Goal: Information Seeking & Learning: Learn about a topic

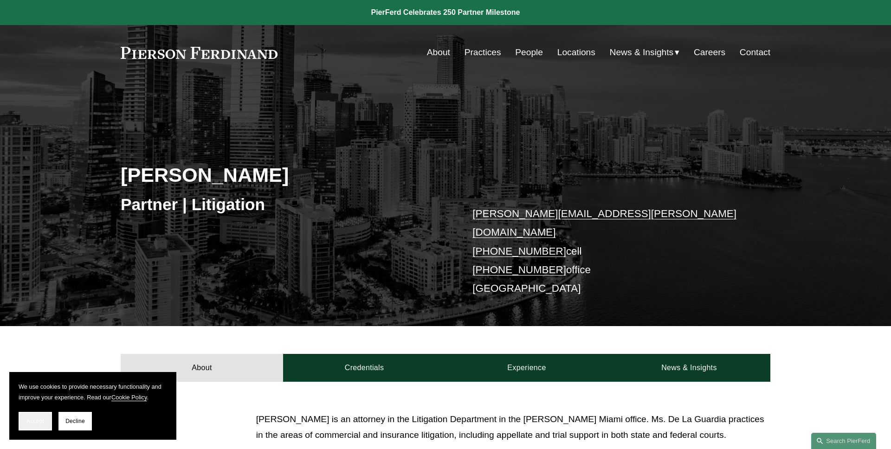
click at [42, 423] on span "Accept" at bounding box center [35, 421] width 18 height 6
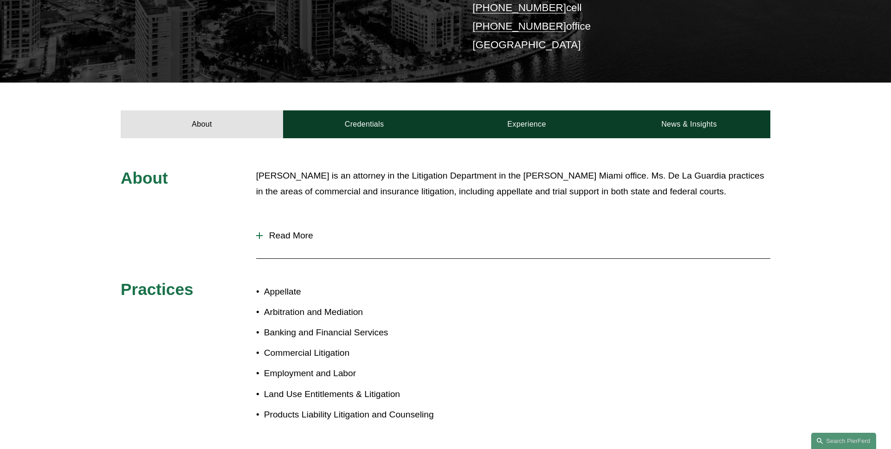
scroll to position [251, 0]
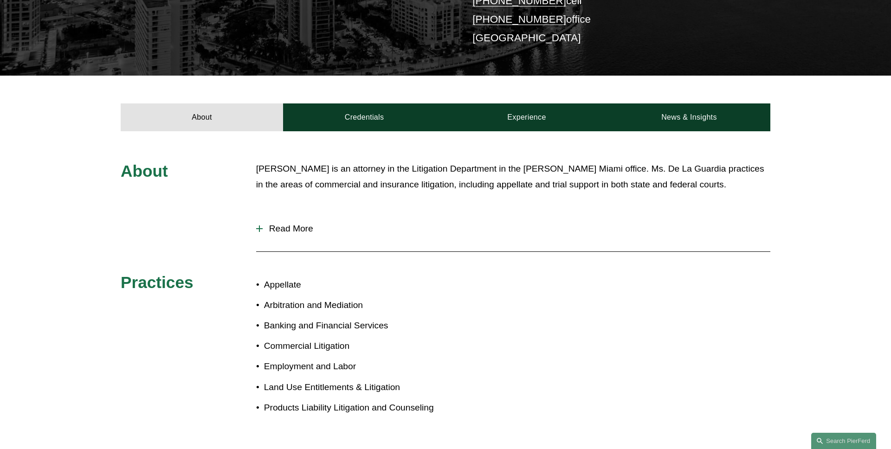
click at [300, 224] on span "Read More" at bounding box center [517, 229] width 508 height 10
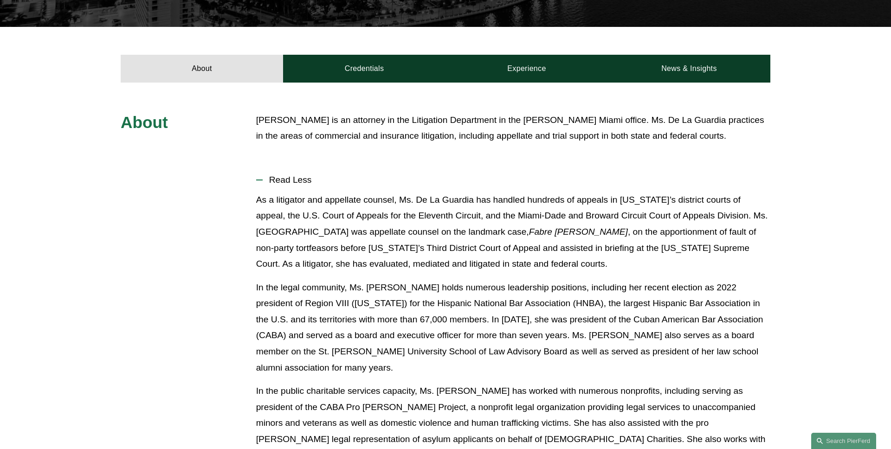
scroll to position [319, 0]
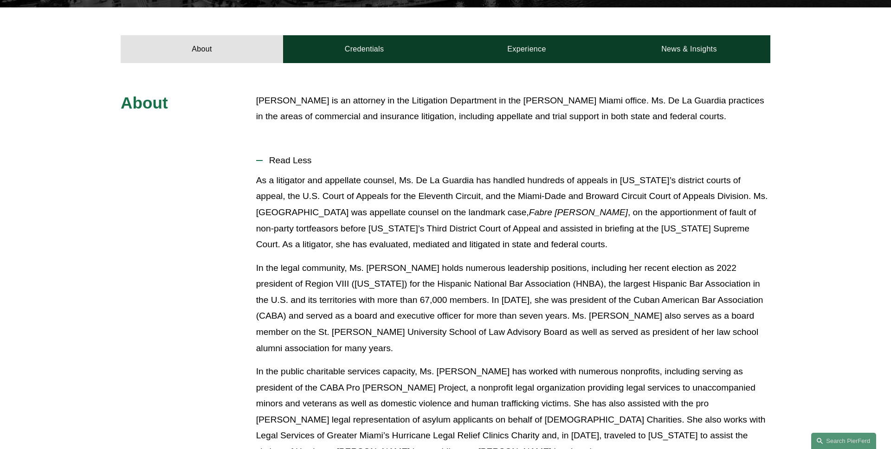
click at [290, 155] on span "Read Less" at bounding box center [517, 160] width 508 height 10
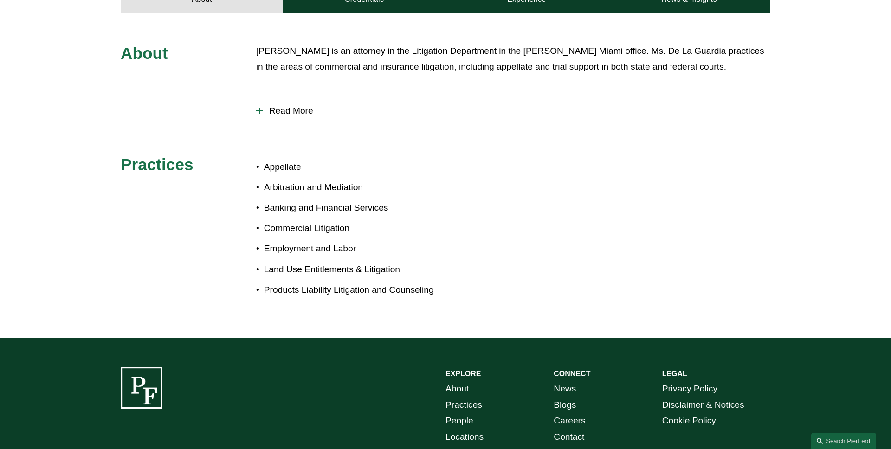
scroll to position [246, 0]
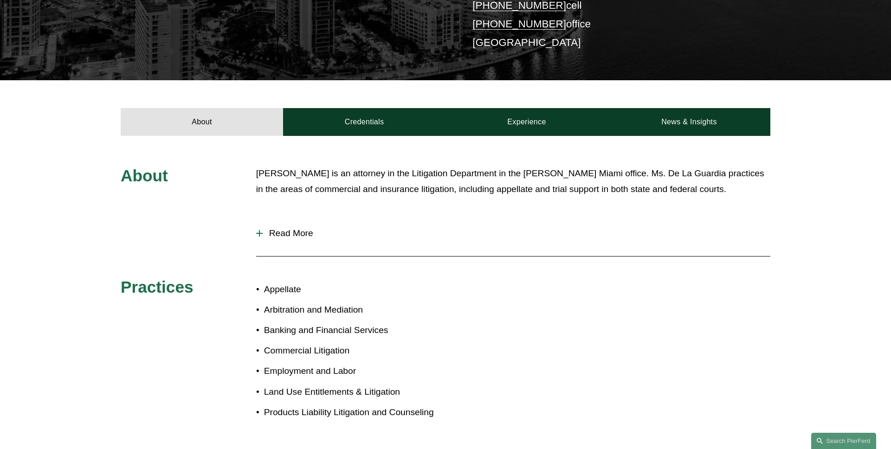
click at [303, 221] on button "Read More" at bounding box center [513, 233] width 514 height 24
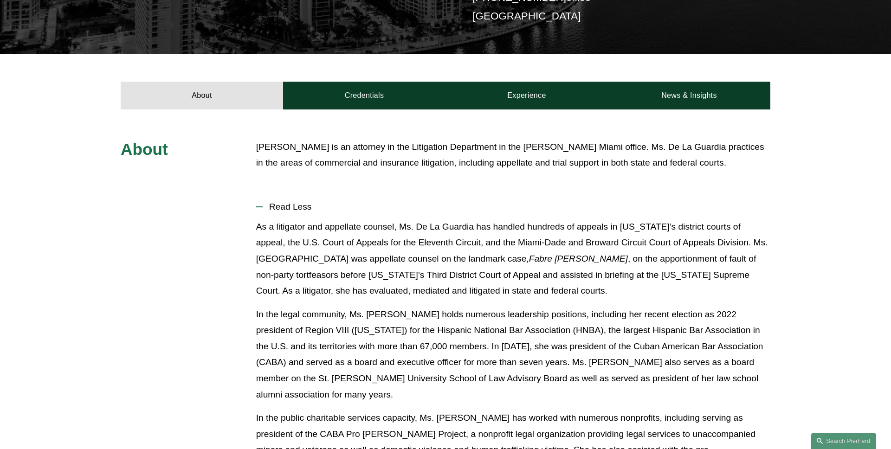
scroll to position [260, 0]
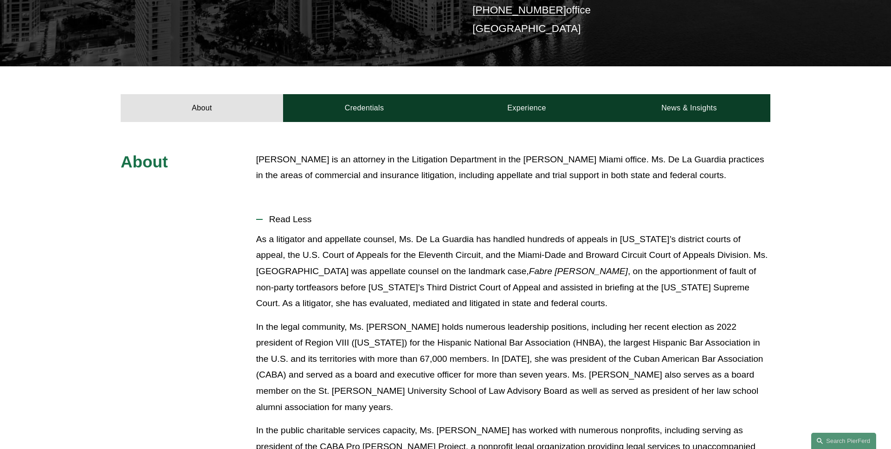
click at [287, 215] on button "Read Less" at bounding box center [513, 219] width 514 height 24
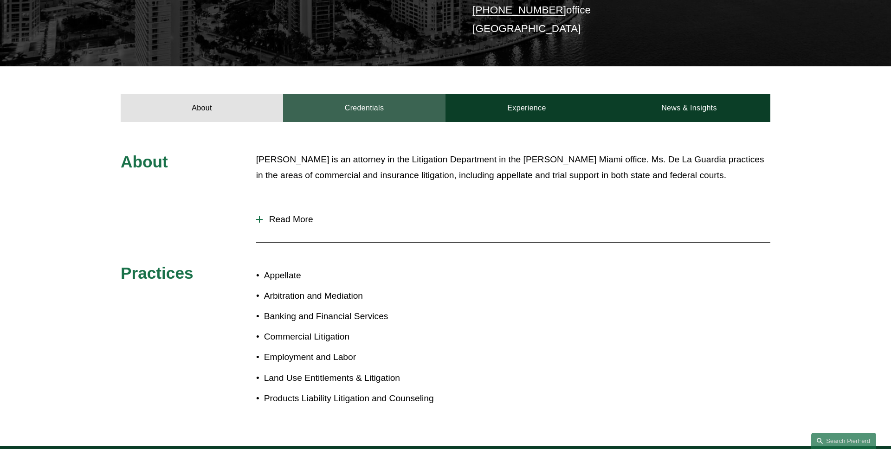
click at [346, 103] on link "Credentials" at bounding box center [364, 108] width 162 height 28
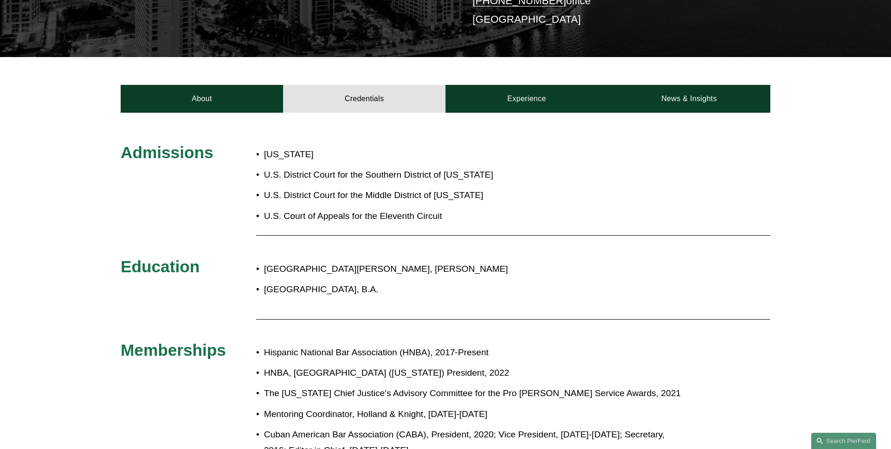
scroll to position [273, 0]
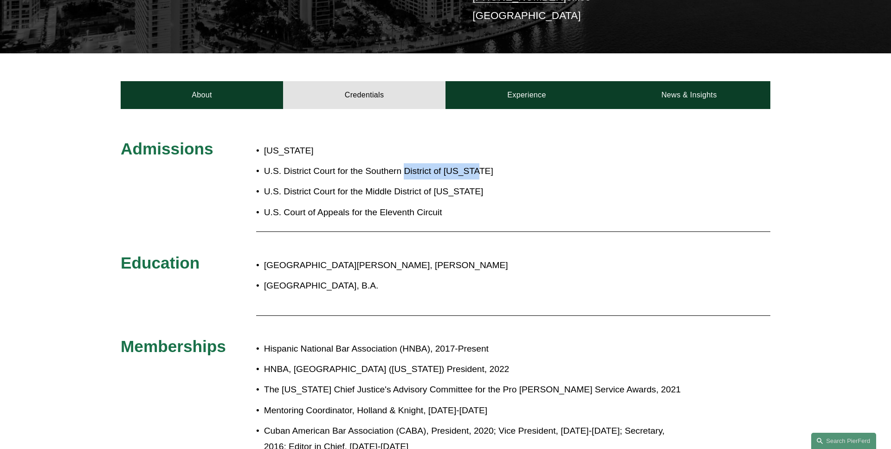
drag, startPoint x: 488, startPoint y: 163, endPoint x: 407, endPoint y: 163, distance: 81.2
click at [407, 163] on p "U.S. District Court for the Southern District of [US_STATE]" at bounding box center [382, 171] width 236 height 16
copy p "[GEOGRAPHIC_DATA][US_STATE]"
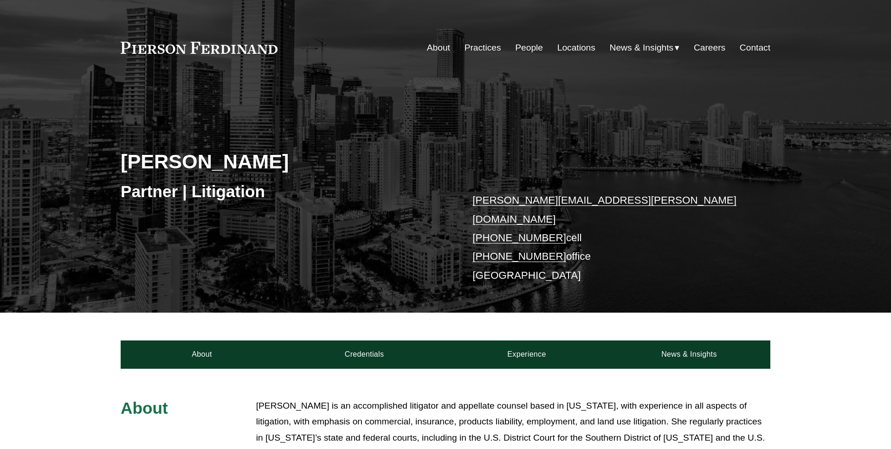
scroll to position [273, 0]
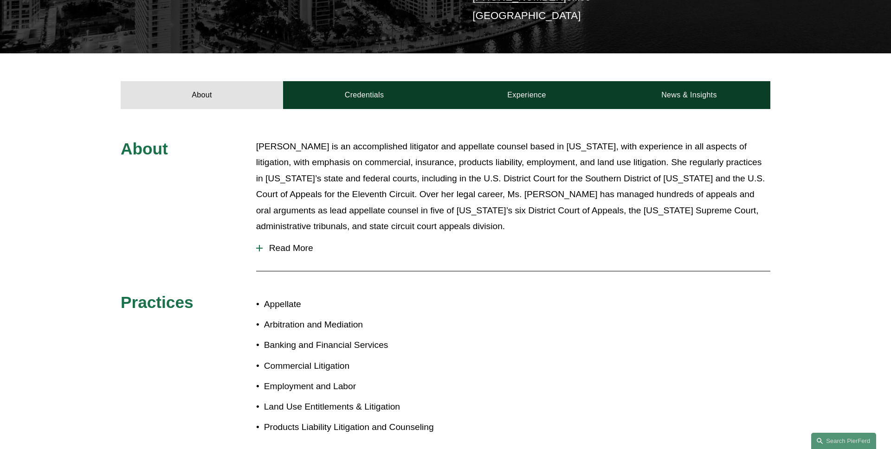
click at [302, 243] on span "Read More" at bounding box center [517, 248] width 508 height 10
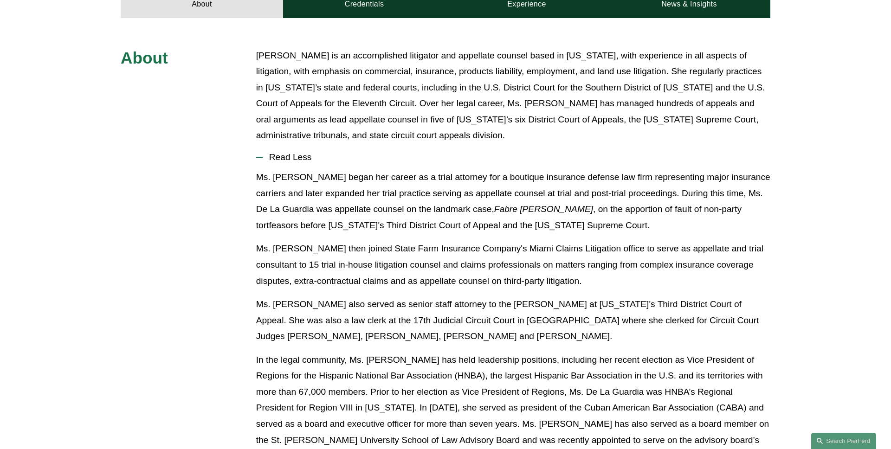
scroll to position [374, 0]
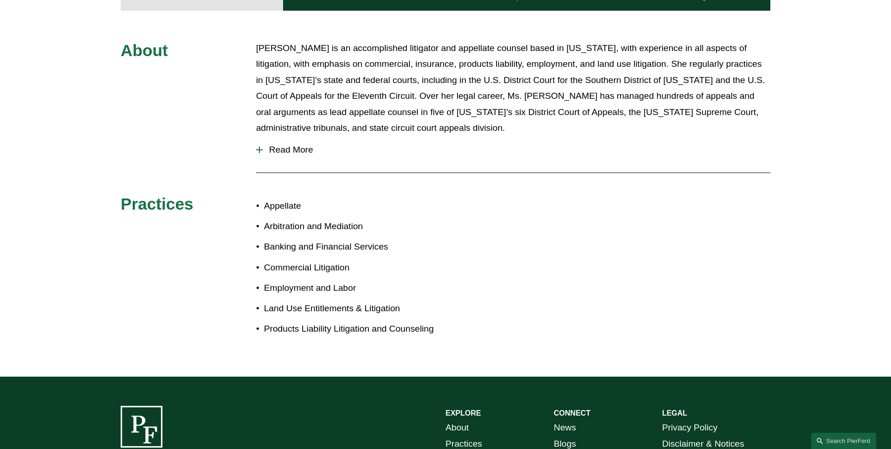
scroll to position [374, 0]
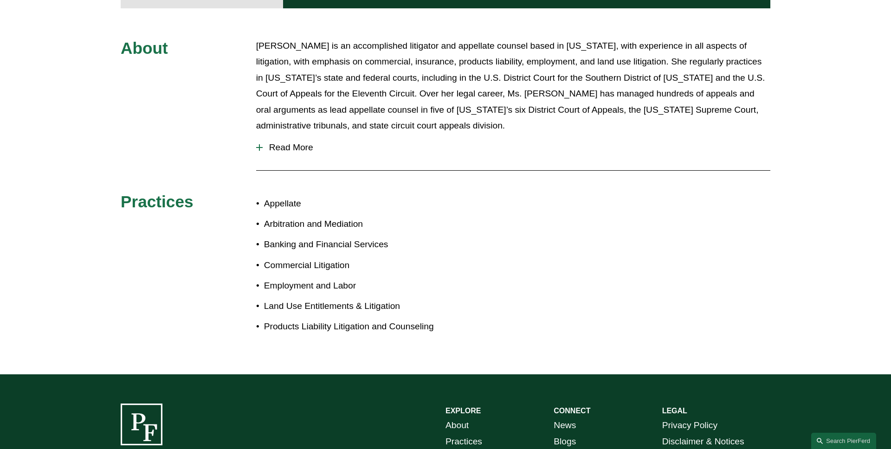
click at [308, 142] on span "Read More" at bounding box center [517, 147] width 508 height 10
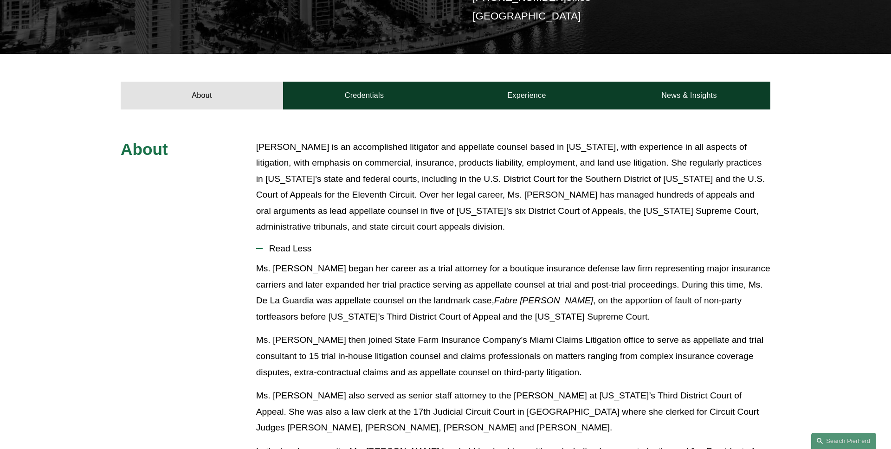
scroll to position [265, 0]
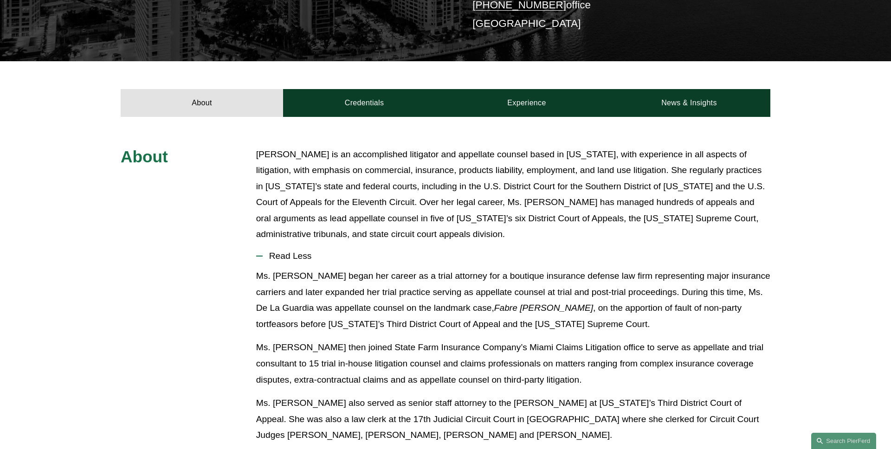
click at [282, 251] on span "Read Less" at bounding box center [517, 256] width 508 height 10
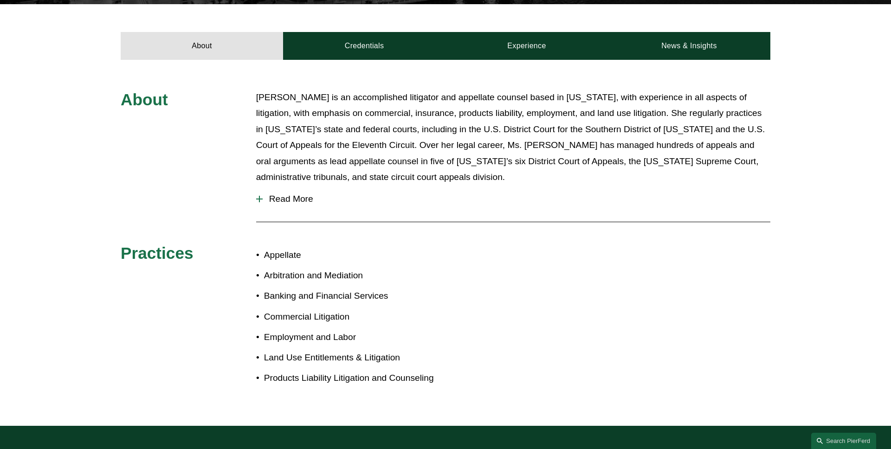
scroll to position [293, 0]
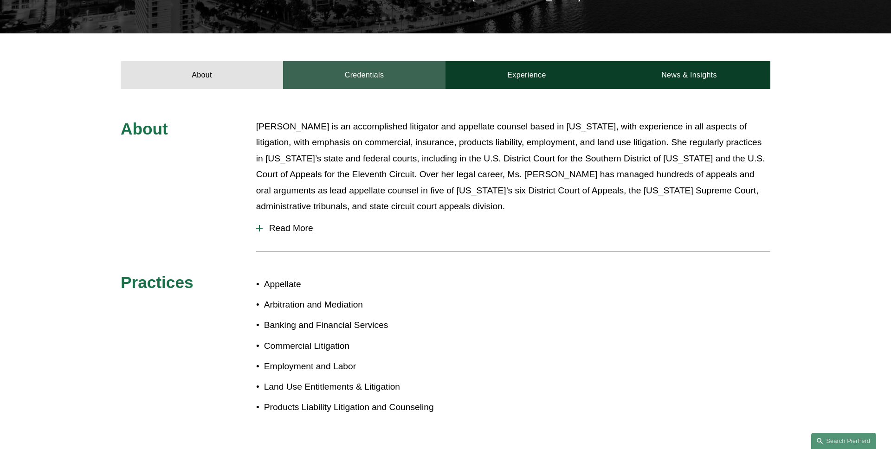
click at [371, 78] on link "Credentials" at bounding box center [364, 75] width 162 height 28
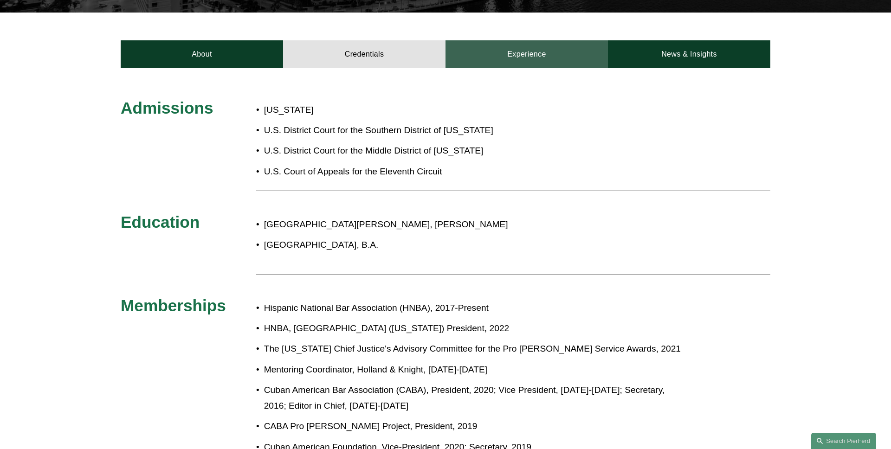
click at [542, 53] on link "Experience" at bounding box center [526, 54] width 162 height 28
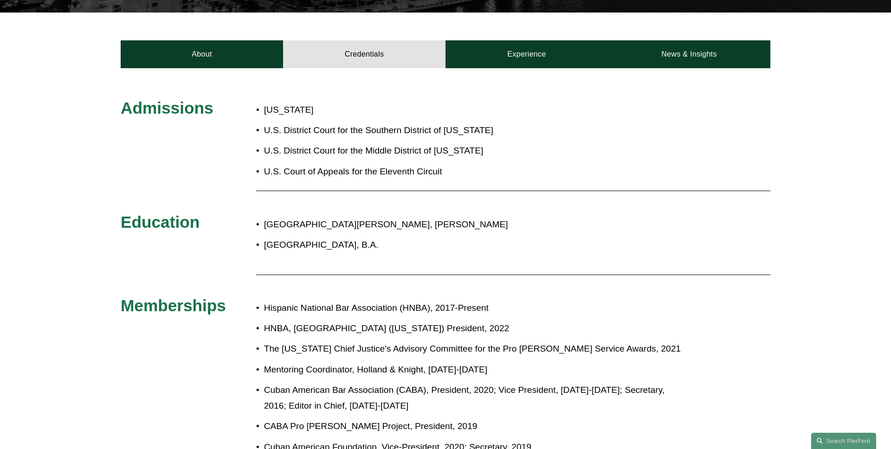
scroll to position [284, 0]
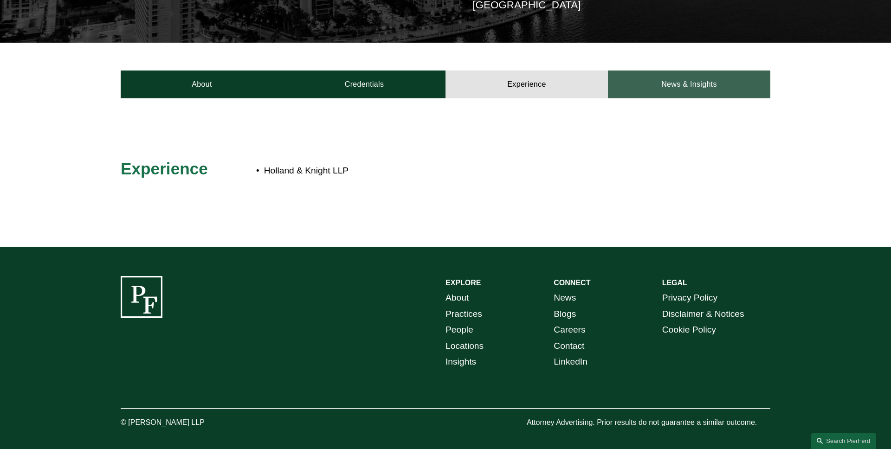
click at [670, 82] on link "News & Insights" at bounding box center [689, 85] width 162 height 28
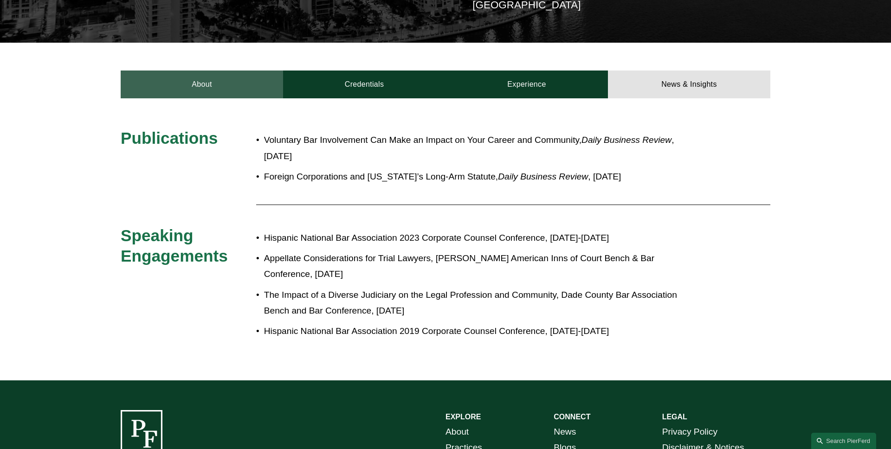
click at [182, 78] on link "About" at bounding box center [202, 85] width 162 height 28
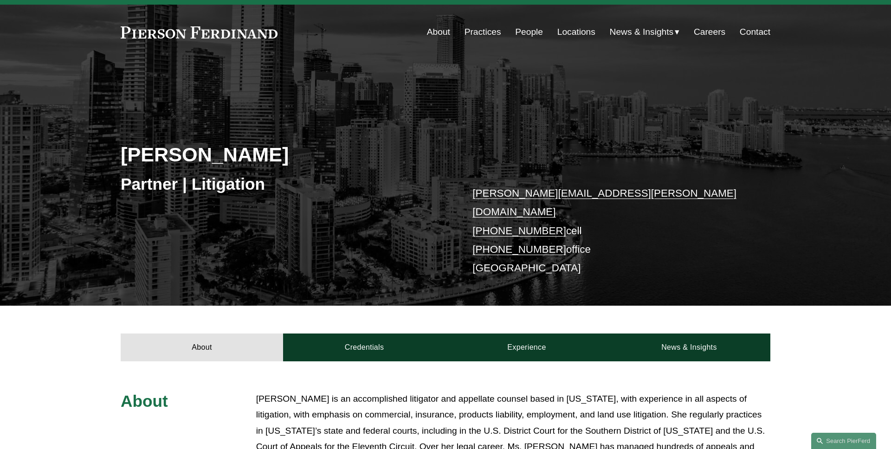
scroll to position [0, 0]
